Goal: Contribute content: Add original content to the website for others to see

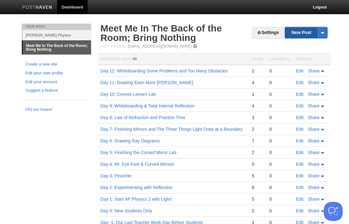
click at [304, 33] on link "New Post" at bounding box center [306, 32] width 42 height 11
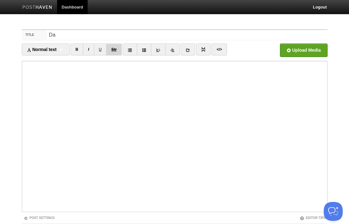
type input "D"
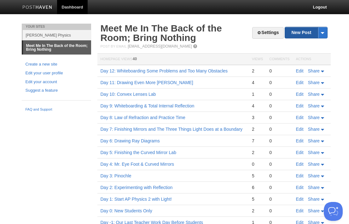
click at [295, 29] on link "New Post" at bounding box center [306, 32] width 42 height 11
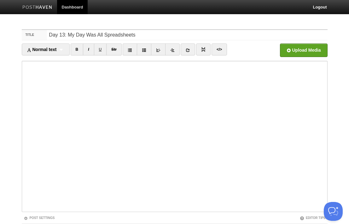
type input "Day 13: My Day Was All Spreadsheets"
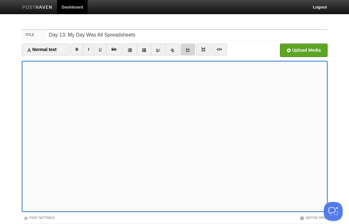
click at [191, 53] on link at bounding box center [188, 50] width 15 height 12
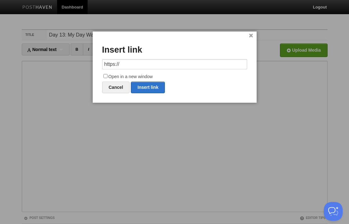
click at [170, 63] on input "https://" at bounding box center [174, 64] width 145 height 10
click at [151, 85] on link "Insert link" at bounding box center [148, 88] width 34 height 12
type input "https://"
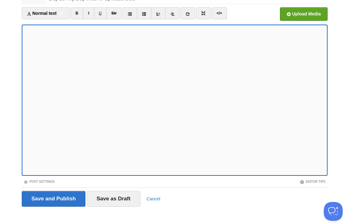
scroll to position [42, 0]
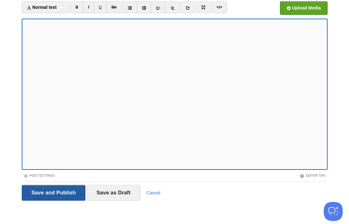
click at [70, 190] on input "Save and Publish" at bounding box center [54, 193] width 64 height 16
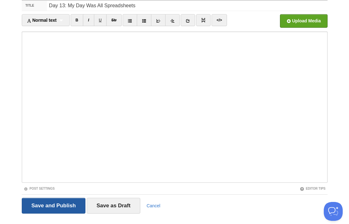
scroll to position [24, 0]
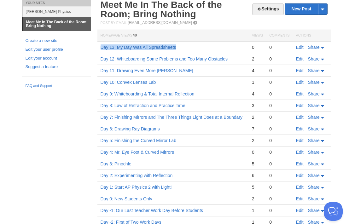
click at [157, 48] on link "Day 13: My Day Was All Spreadsheets" at bounding box center [139, 47] width 76 height 5
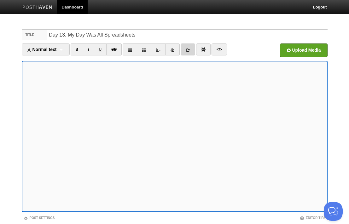
click at [186, 53] on link at bounding box center [188, 50] width 15 height 12
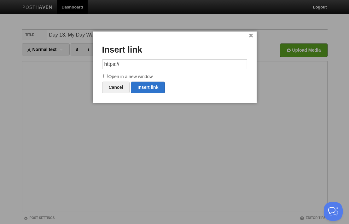
click at [151, 63] on input "https://" at bounding box center [174, 64] width 145 height 10
click at [145, 86] on link "Insert link" at bounding box center [148, 88] width 34 height 12
type input "https://"
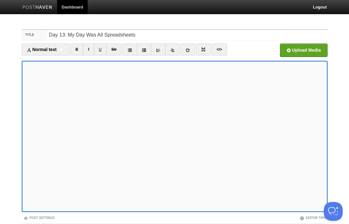
scroll to position [42, 0]
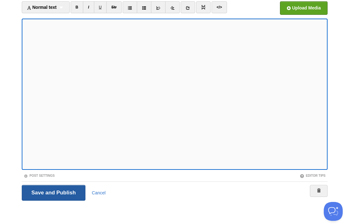
click at [75, 187] on input "Save and Publish" at bounding box center [54, 193] width 64 height 16
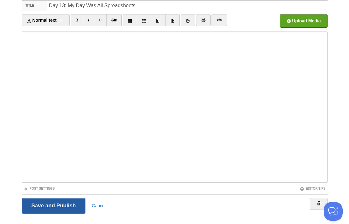
scroll to position [24, 0]
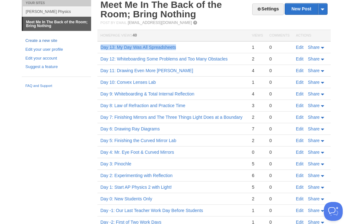
click at [56, 41] on link "Create a new site" at bounding box center [57, 41] width 62 height 7
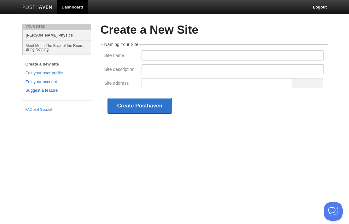
click at [46, 36] on link "[PERSON_NAME] Physics" at bounding box center [57, 35] width 68 height 10
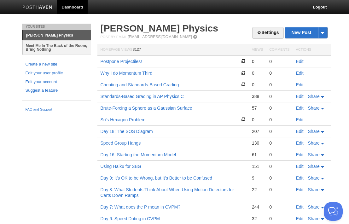
click at [49, 49] on link "Meet Me In The Back of the Room; Bring Nothing" at bounding box center [57, 47] width 68 height 14
